Goal: Find specific fact: Find contact information

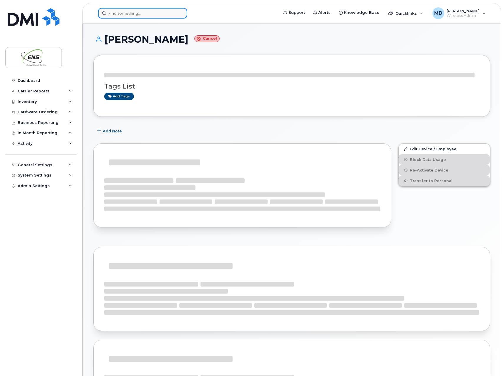
click at [135, 17] on input at bounding box center [142, 13] width 89 height 11
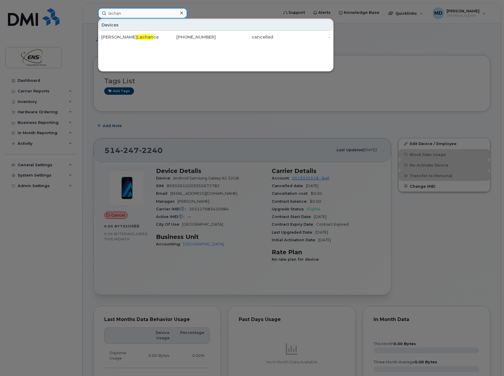
drag, startPoint x: 128, startPoint y: 13, endPoint x: 69, endPoint y: 14, distance: 58.9
click at [93, 14] on div "lachan Devices Daniel Lachan ce 418-929-7993 cancelled -" at bounding box center [186, 13] width 186 height 11
click at [218, 10] on div at bounding box center [252, 188] width 504 height 376
drag, startPoint x: 99, startPoint y: 13, endPoint x: 87, endPoint y: 12, distance: 11.5
click at [93, 12] on div "lachan Devices Daniel Lachan ce 418-929-7993 cancelled -" at bounding box center [186, 13] width 186 height 11
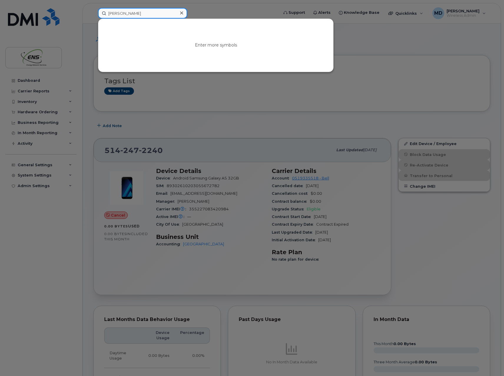
type input "squires"
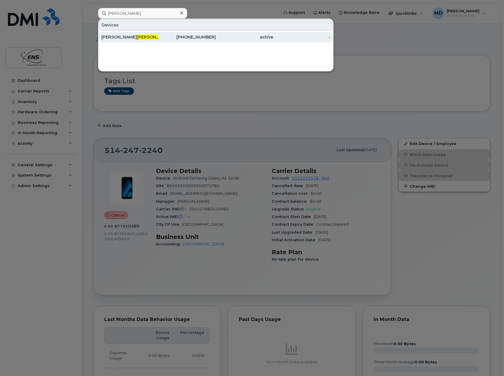
click at [224, 40] on div "active" at bounding box center [244, 37] width 57 height 6
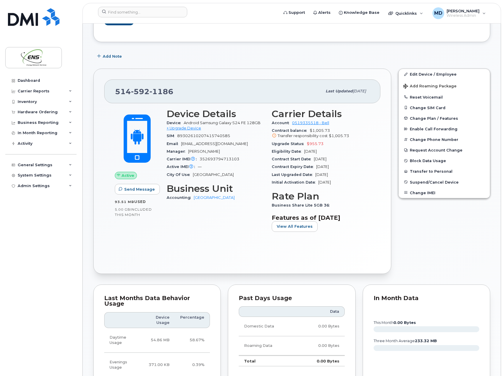
scroll to position [29, 0]
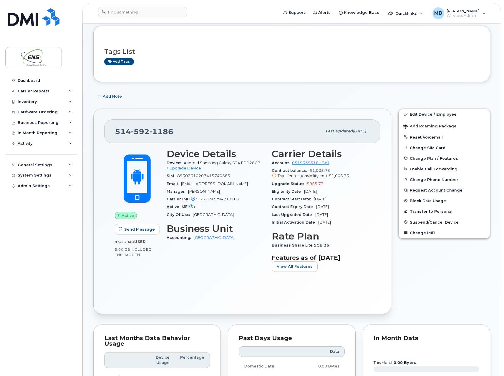
click at [167, 131] on span "1186" at bounding box center [162, 131] width 24 height 9
copy span "[PHONE_NUMBER]"
click at [195, 278] on div "Device Details Device Android Samsung Galaxy S24 FE 128GB + Upgrade Device SIM …" at bounding box center [215, 212] width 105 height 135
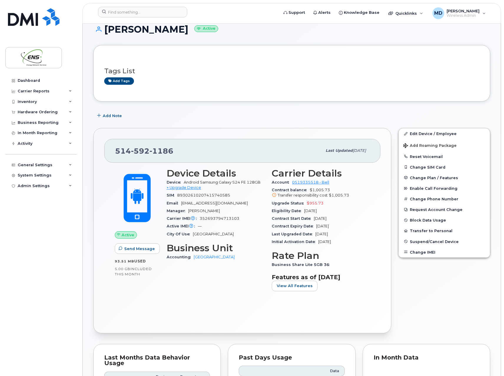
scroll to position [0, 0]
